Goal: Transaction & Acquisition: Book appointment/travel/reservation

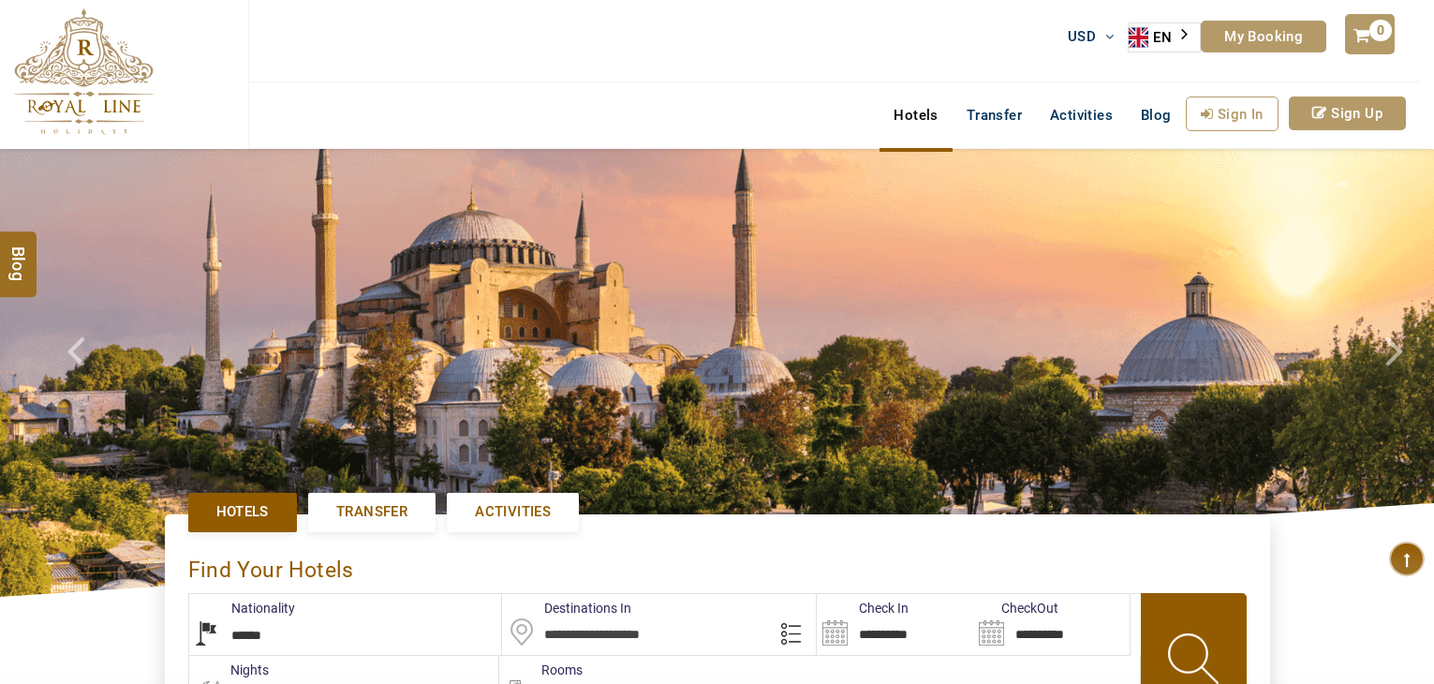
select select "******"
type input "**********"
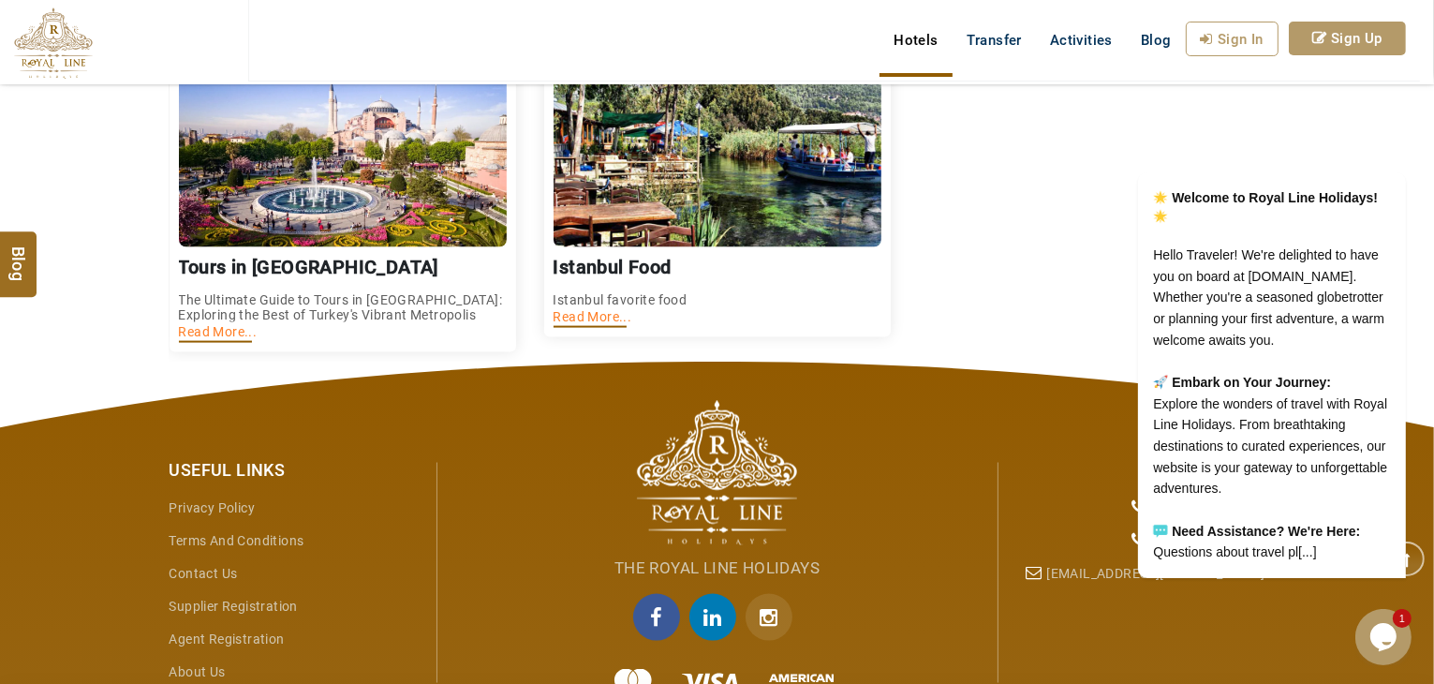
scroll to position [2831, 0]
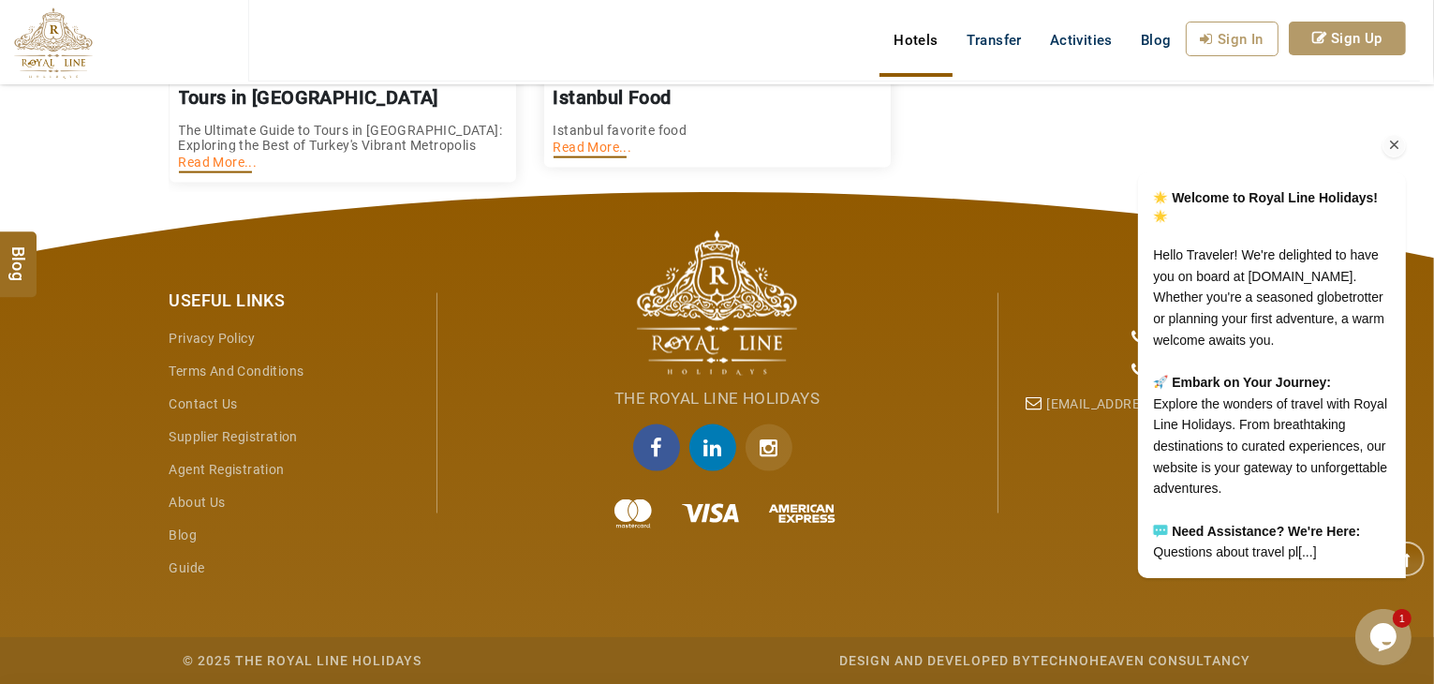
click at [1082, 46] on div "Welcome to Royal Line Holidays! Hello Traveler! We're delighted to have you on …" at bounding box center [1245, 294] width 337 height 602
click at [1099, 43] on div "Welcome to Royal Line Holidays! Hello Traveler! We're delighted to have you on …" at bounding box center [1245, 294] width 337 height 602
click at [1042, 42] on link "Activities" at bounding box center [1081, 40] width 91 height 37
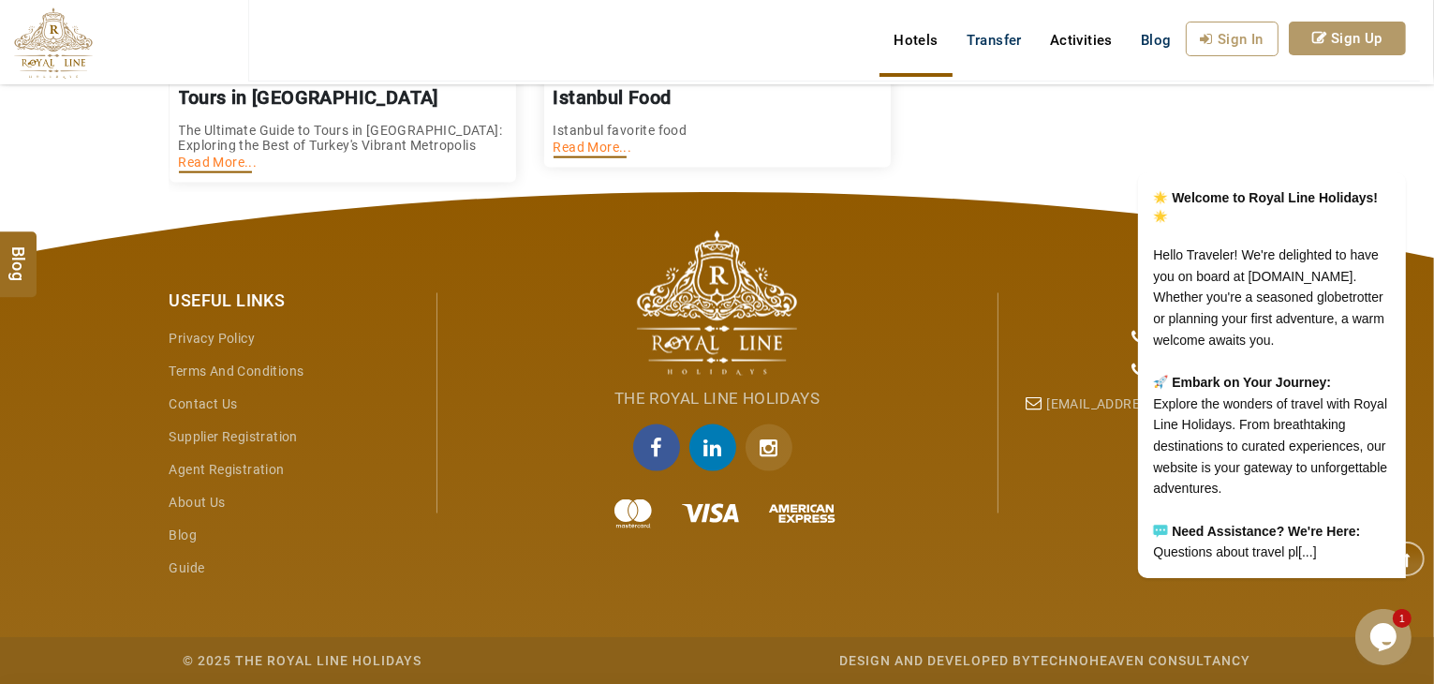
click at [1064, 42] on link "Activities" at bounding box center [1081, 40] width 91 height 37
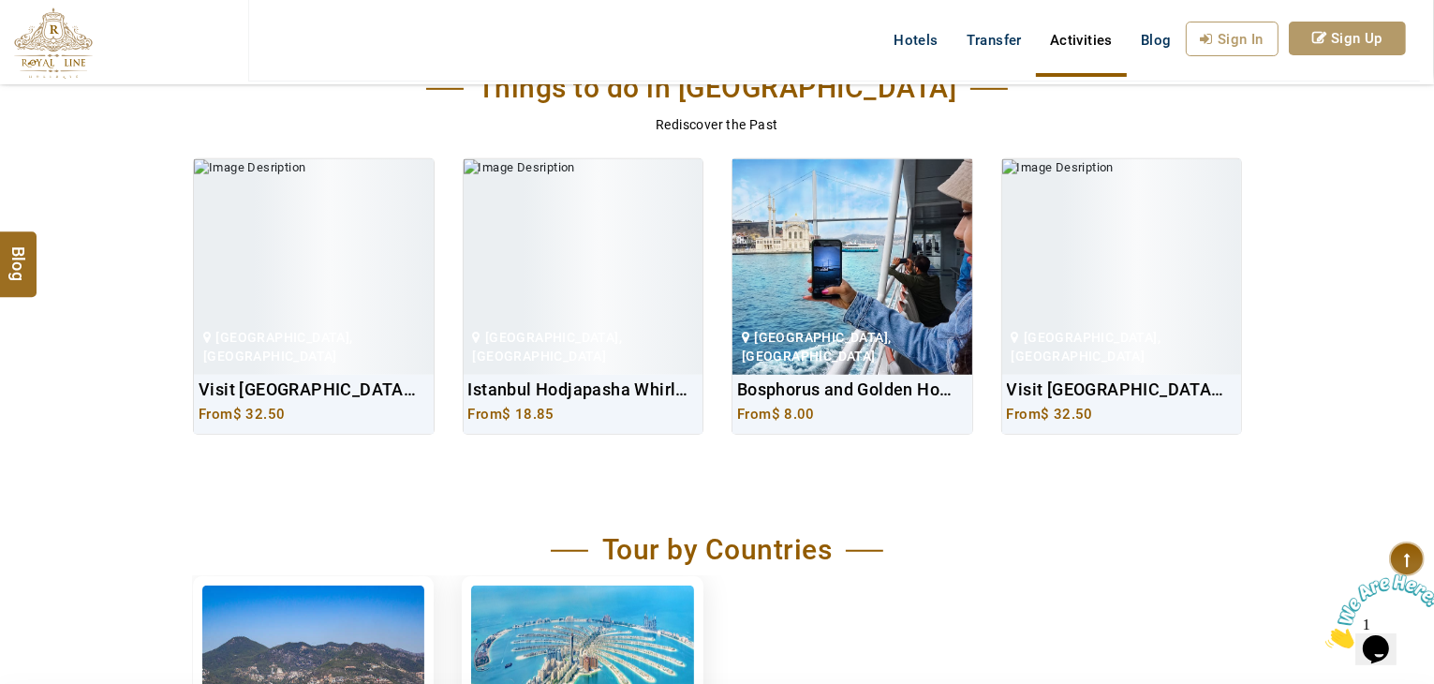
scroll to position [656, 0]
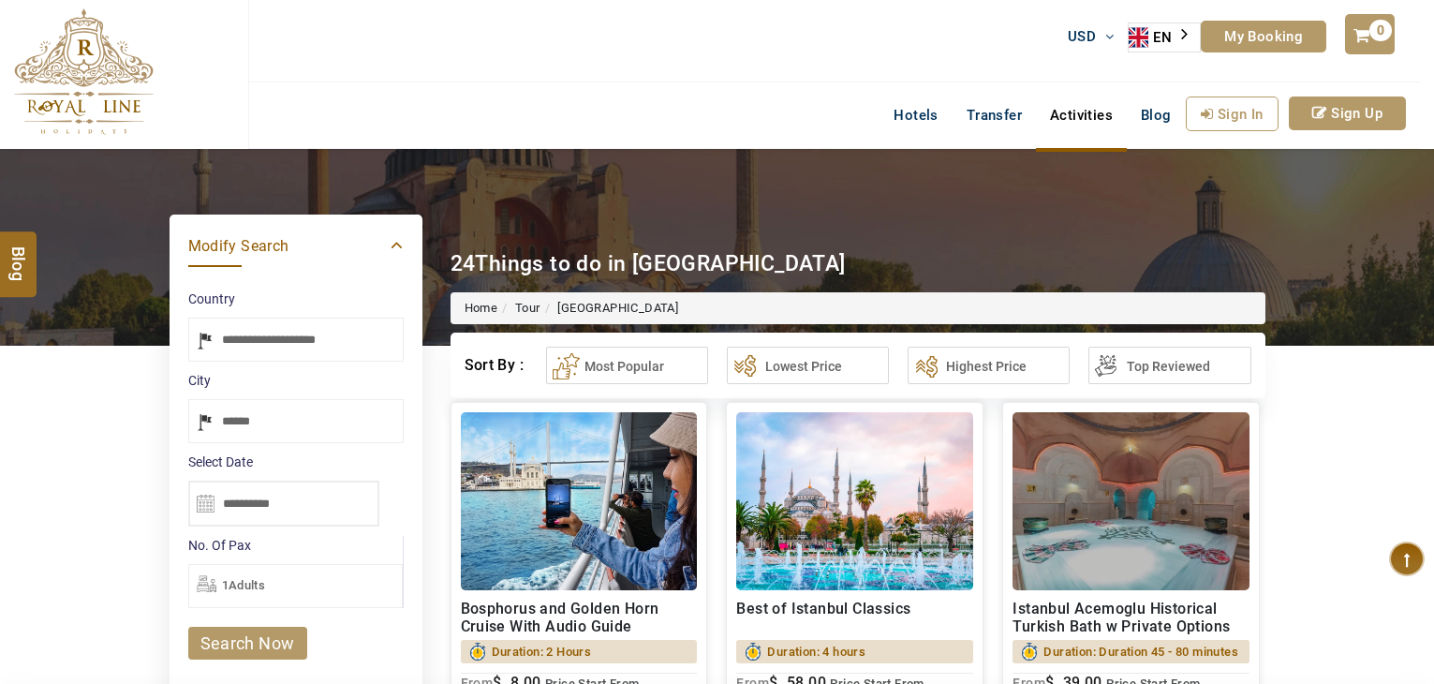
select select "*****"
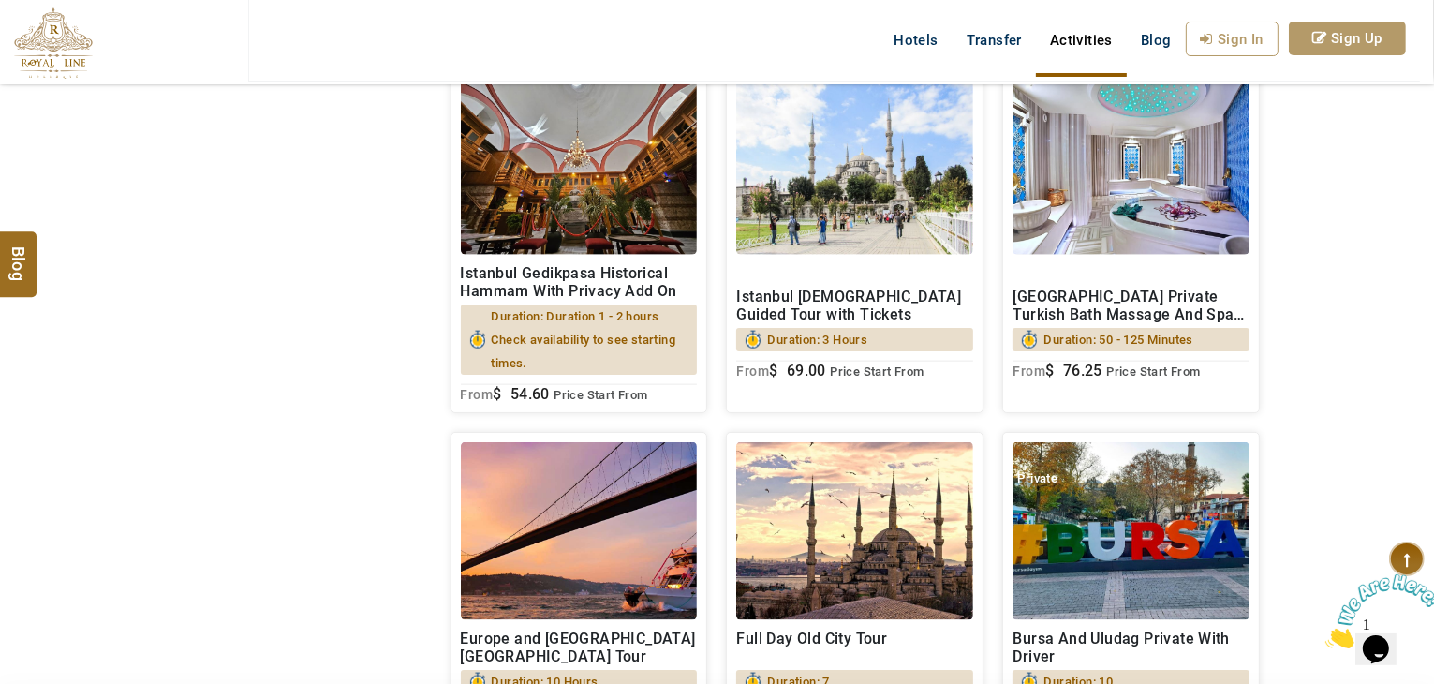
scroll to position [2248, 0]
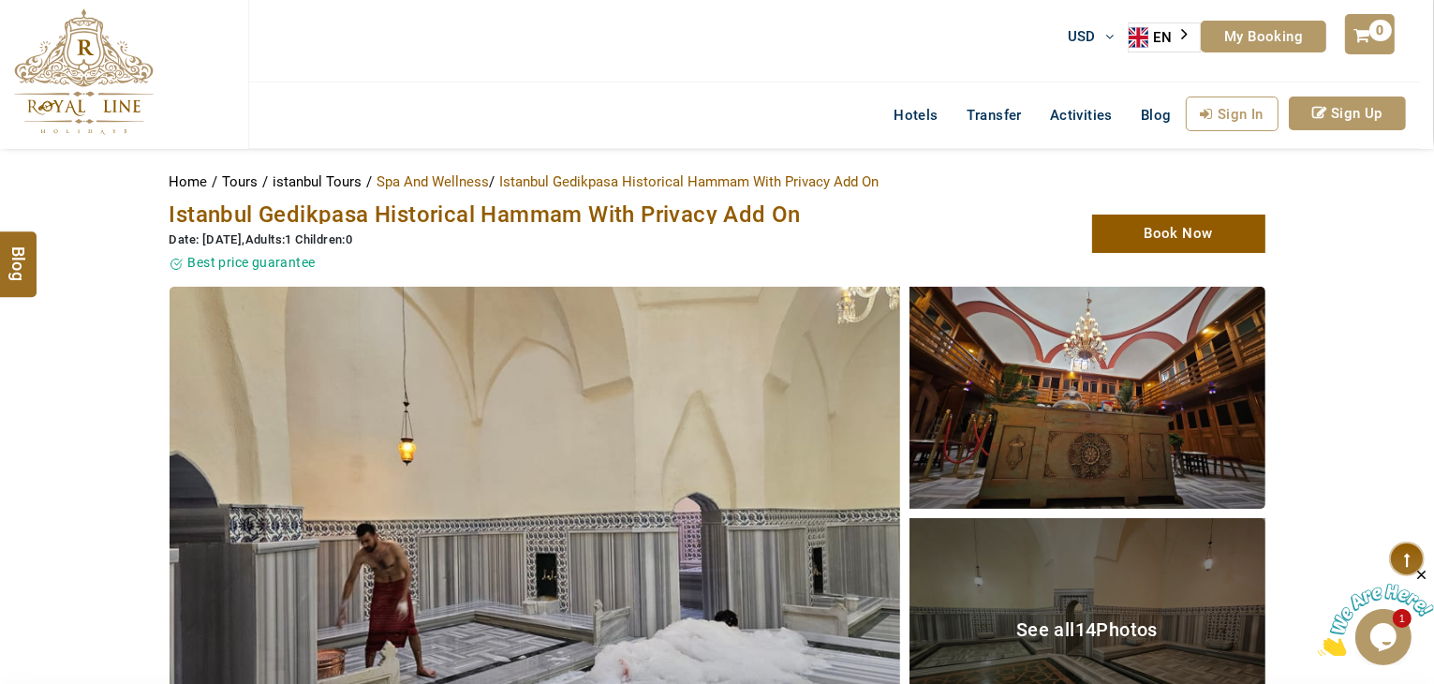
click at [569, 218] on span "Istanbul Gedikpasa Historical Hammam With Privacy Add On" at bounding box center [485, 214] width 631 height 26
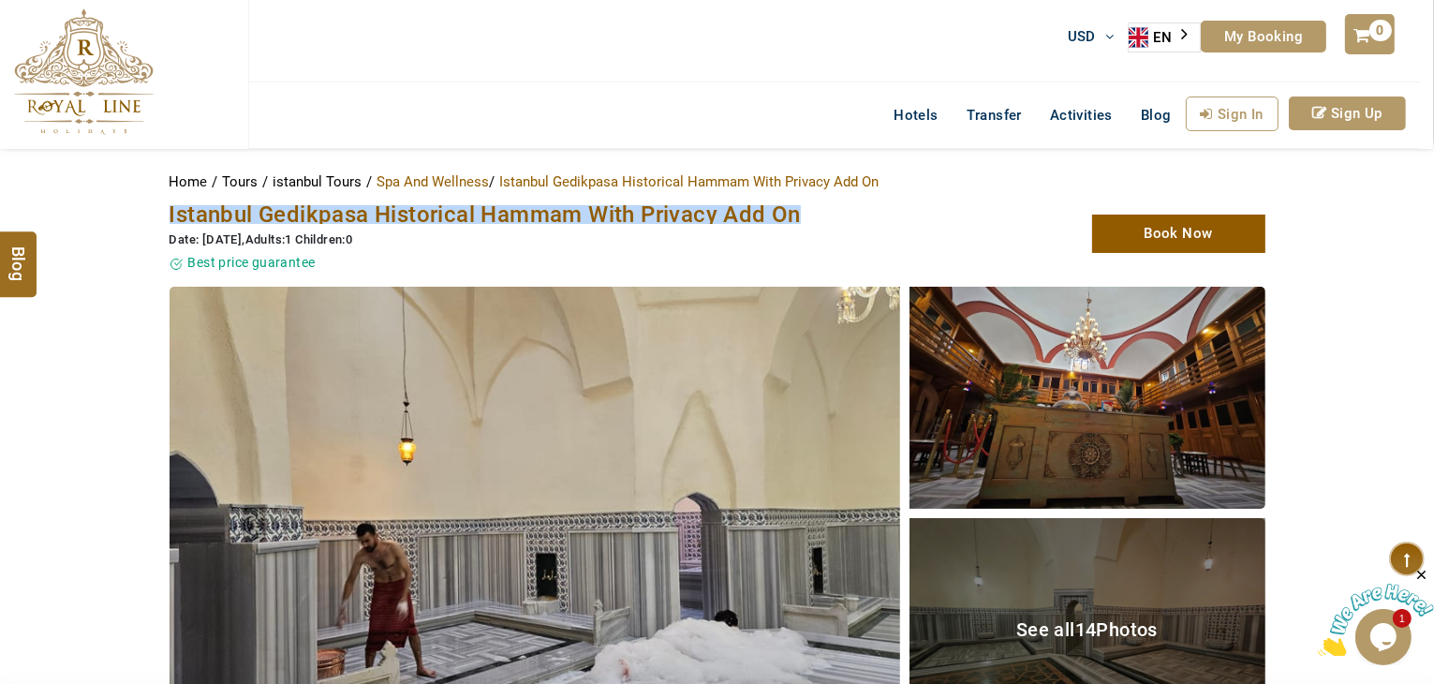
click at [569, 218] on span "Istanbul Gedikpasa Historical Hammam With Privacy Add On" at bounding box center [485, 214] width 631 height 26
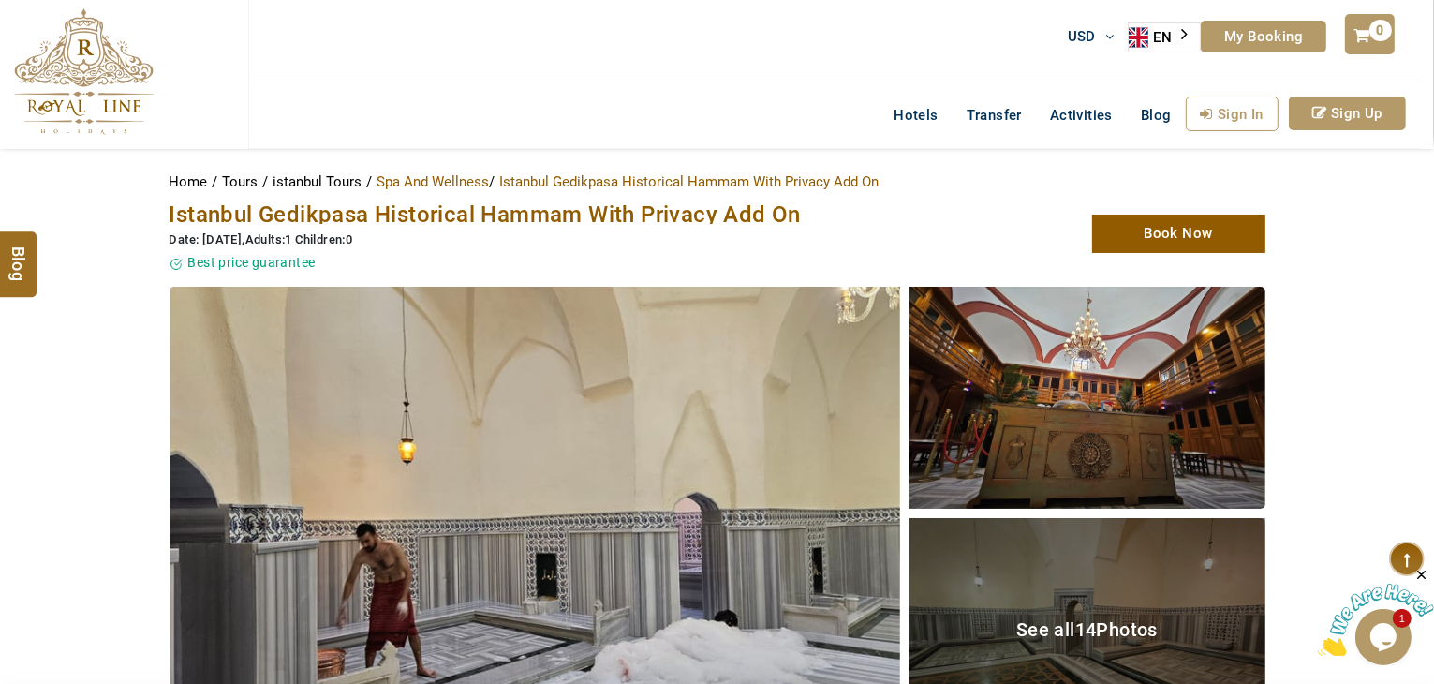
click at [615, 223] on div "Istanbul Gedikpasa Historical Hammam With Privacy Add On Date: 07/10/2025 , Adu…" at bounding box center [529, 234] width 749 height 77
click at [611, 216] on span "Istanbul Gedikpasa Historical Hammam With Privacy Add On" at bounding box center [485, 214] width 631 height 26
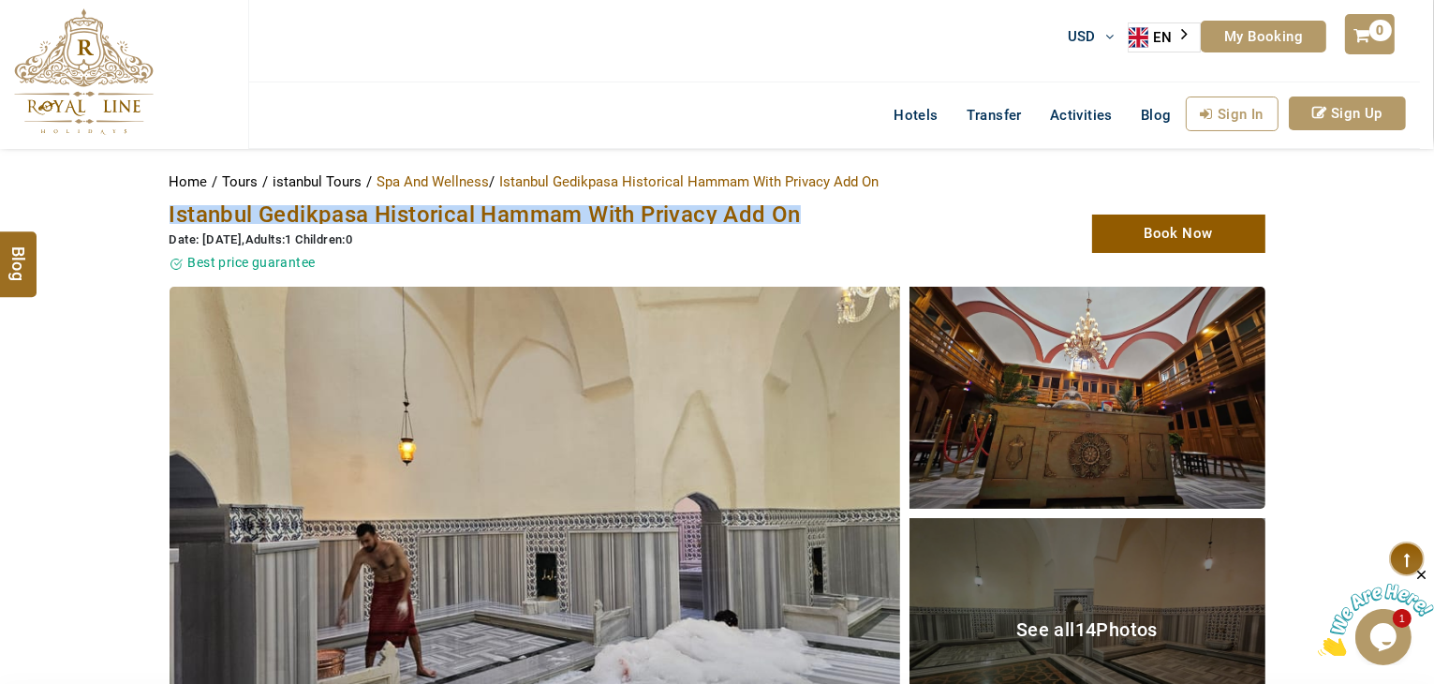
click at [611, 216] on span "Istanbul Gedikpasa Historical Hammam With Privacy Add On" at bounding box center [485, 214] width 631 height 26
copy span "Istanbul Gedikpasa Historical Hammam With Privacy Add On"
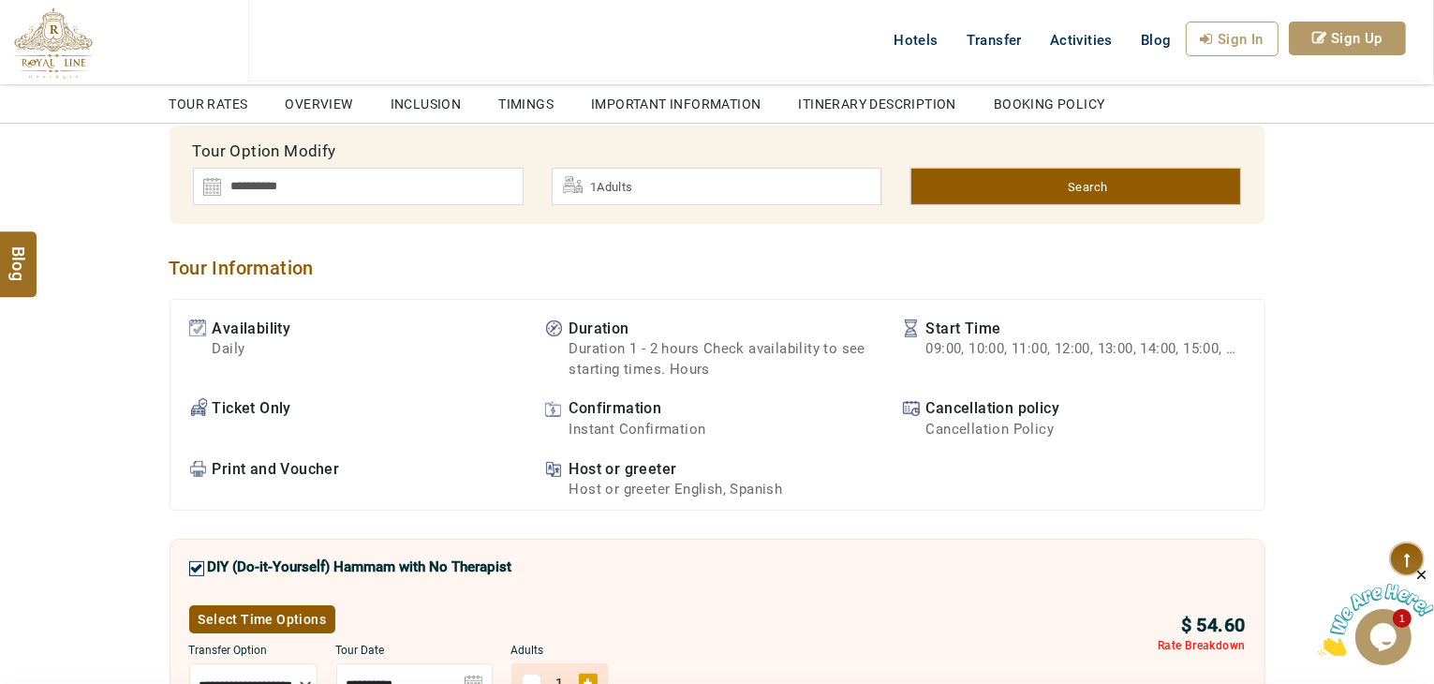
scroll to position [656, 0]
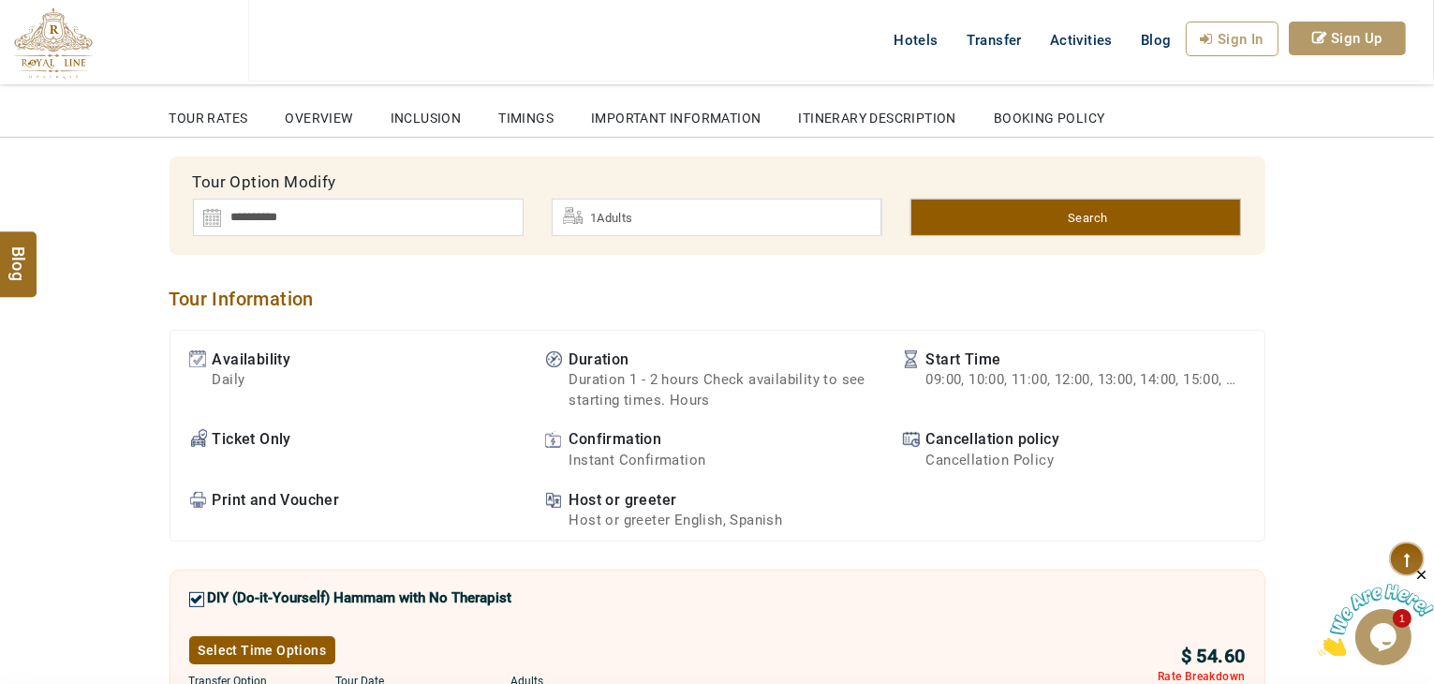
click at [214, 296] on h2 "Tour Information" at bounding box center [718, 299] width 1096 height 23
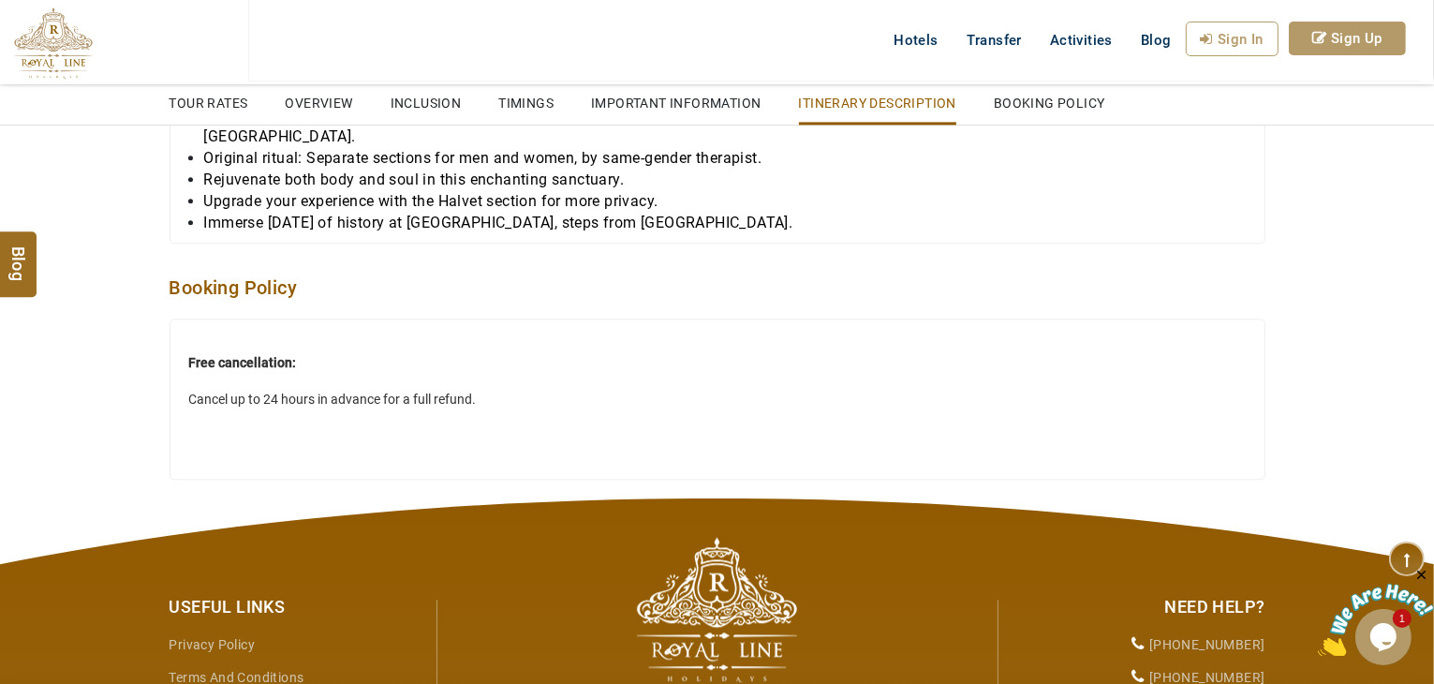
scroll to position [4404, 0]
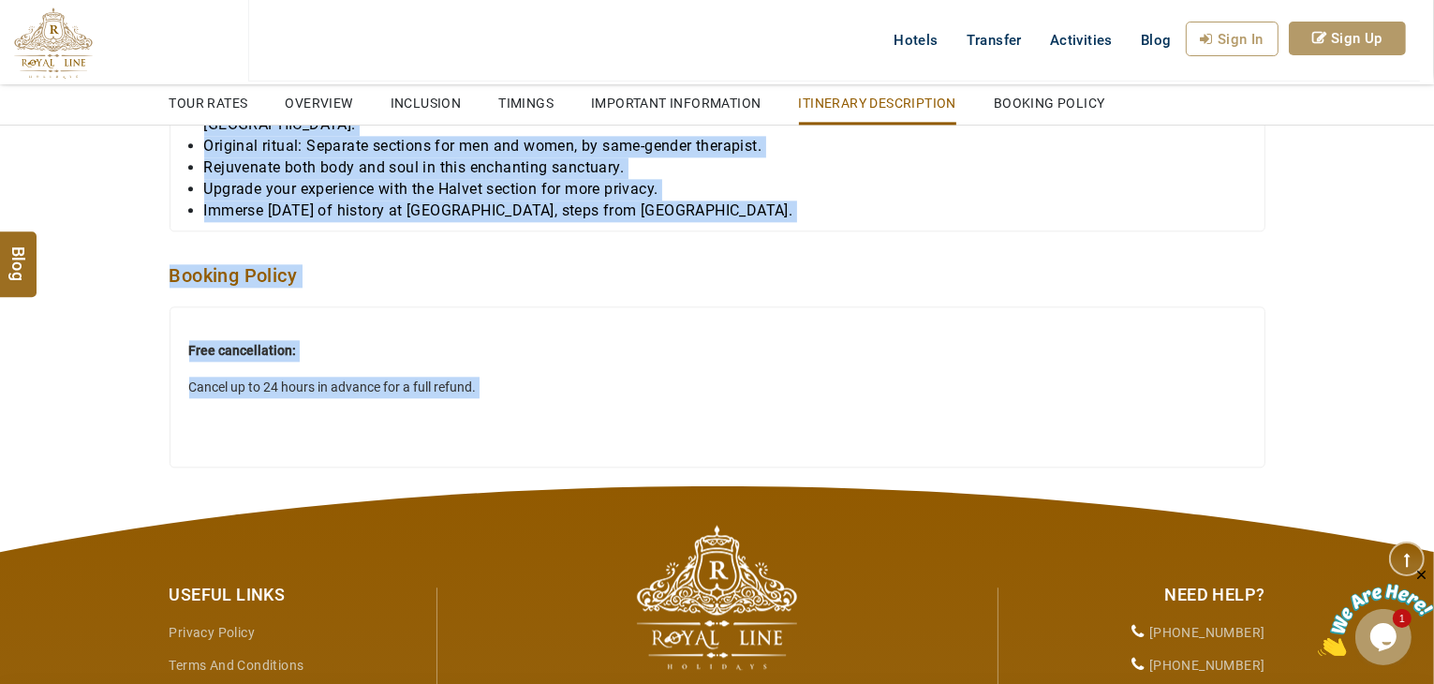
click at [794, 340] on dt "Free cancellation: Cancel up to 24 hours in advance for a full refund." at bounding box center [717, 376] width 1056 height 72
copy h2 "Tour Information"
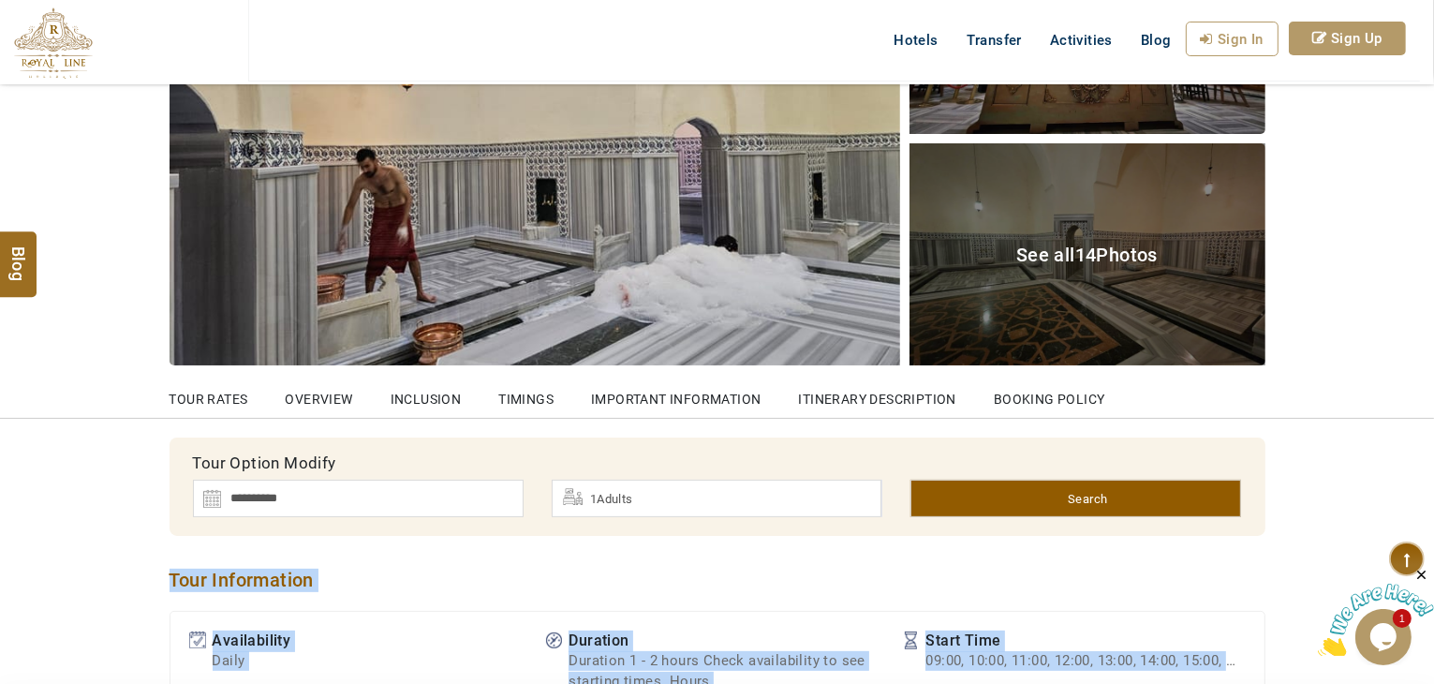
scroll to position [0, 0]
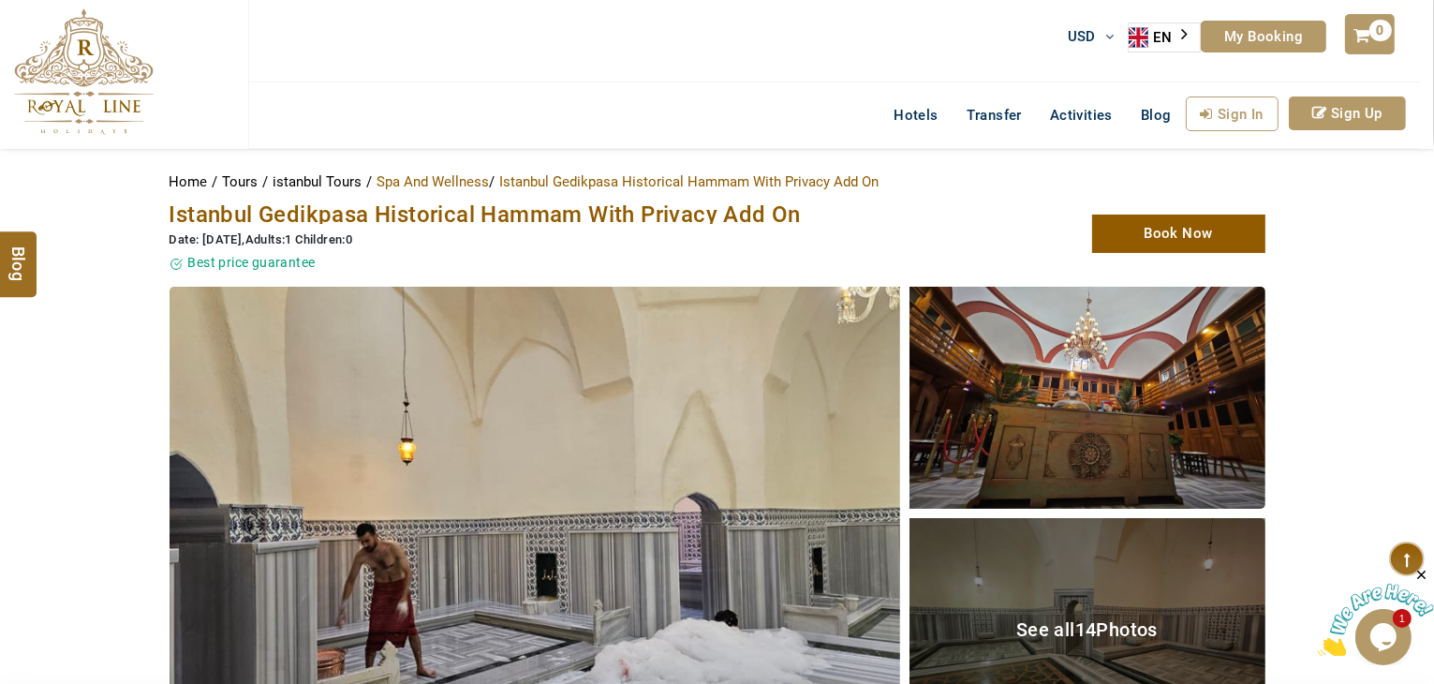
click at [490, 207] on span "Istanbul Gedikpasa Historical Hammam With Privacy Add On" at bounding box center [485, 214] width 631 height 26
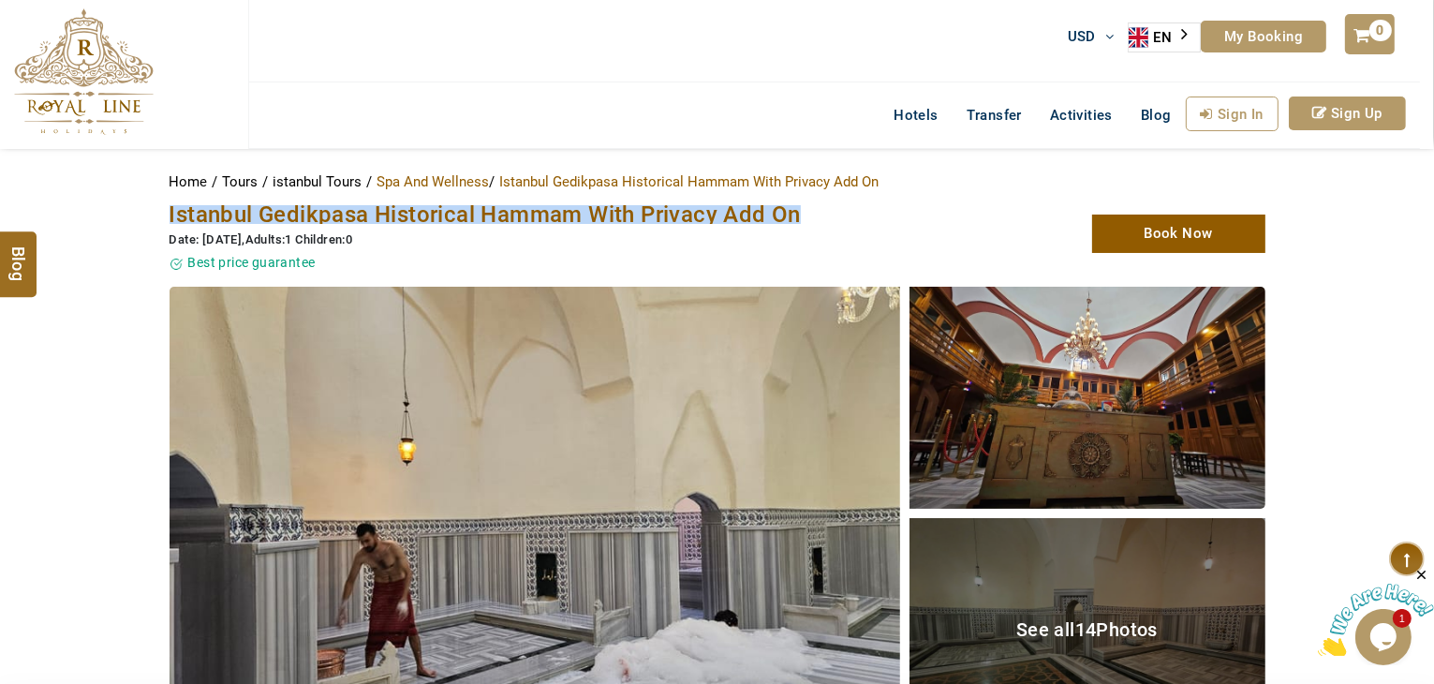
click at [490, 207] on span "Istanbul Gedikpasa Historical Hammam With Privacy Add On" at bounding box center [485, 214] width 631 height 26
click at [552, 214] on span "Istanbul Gedikpasa Historical Hammam With Privacy Add On" at bounding box center [485, 214] width 631 height 26
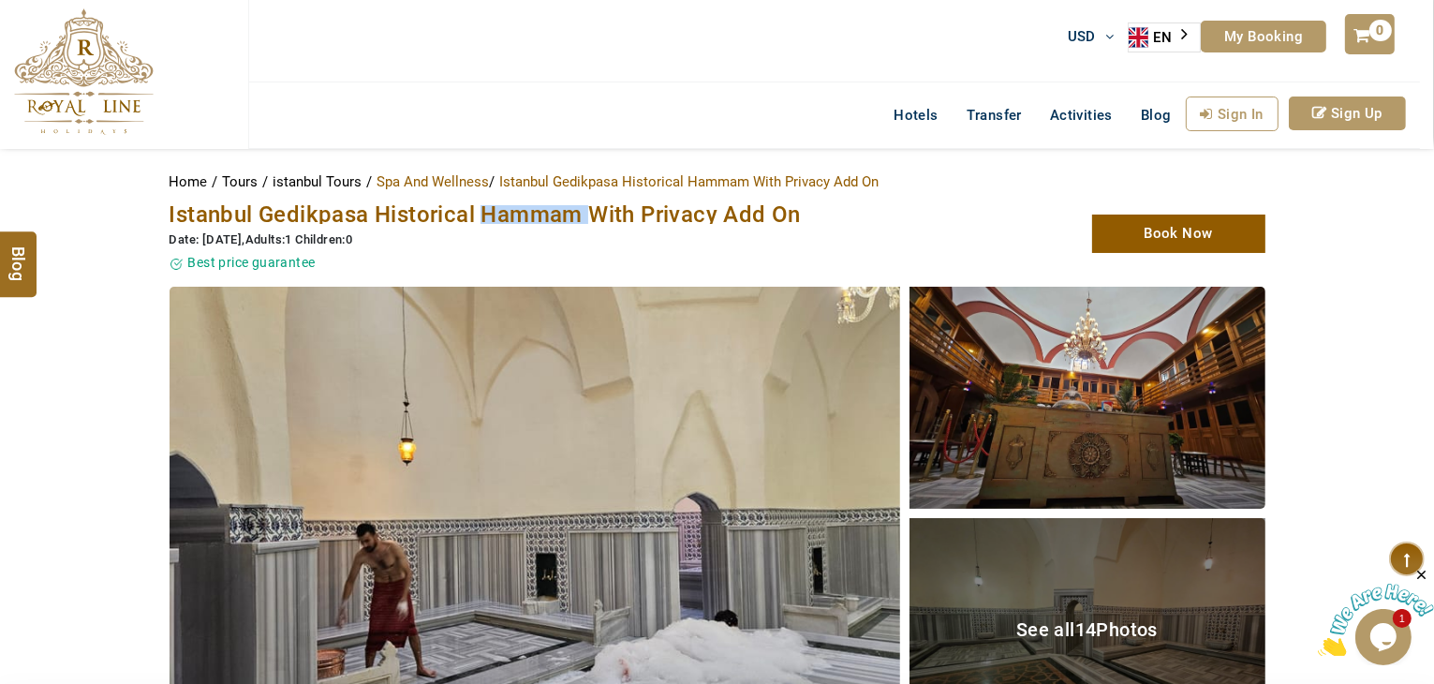
click at [552, 214] on span "Istanbul Gedikpasa Historical Hammam With Privacy Add On" at bounding box center [485, 214] width 631 height 26
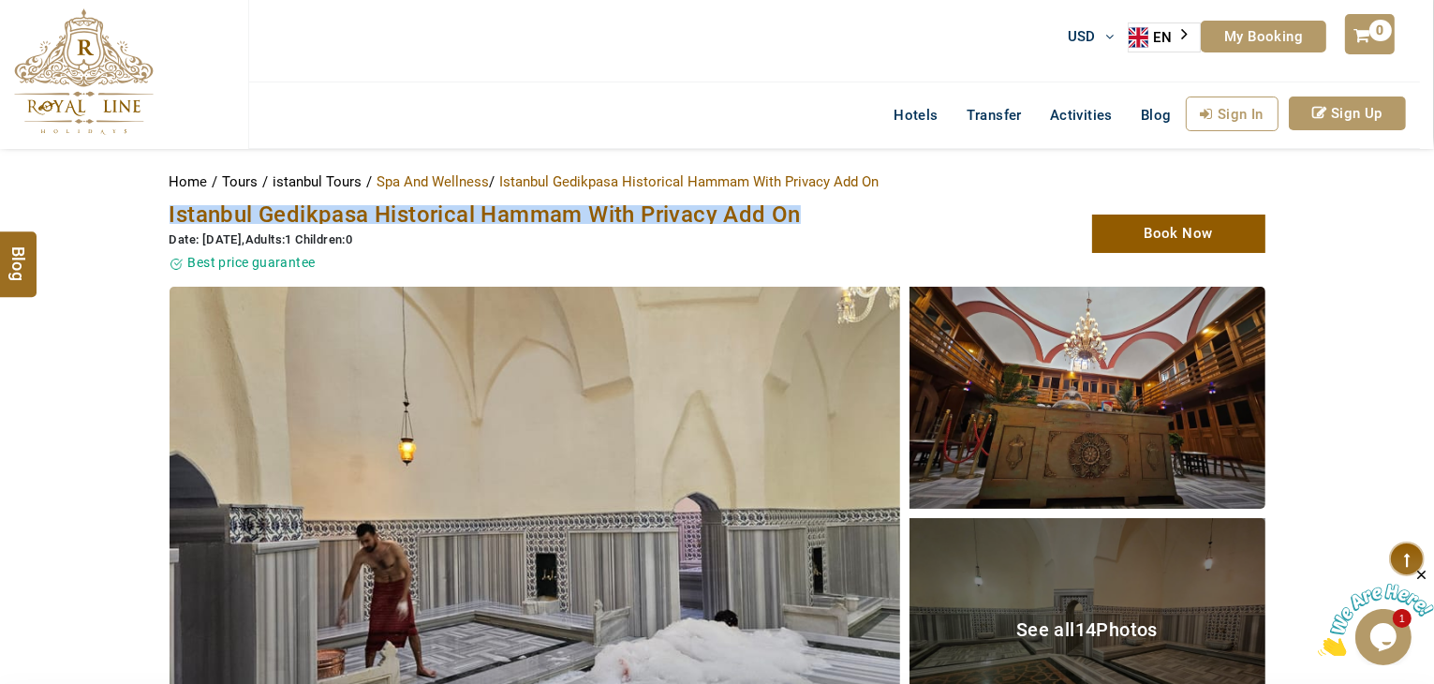
click at [552, 214] on span "Istanbul Gedikpasa Historical Hammam With Privacy Add On" at bounding box center [485, 214] width 631 height 26
